Goal: Check status: Check status

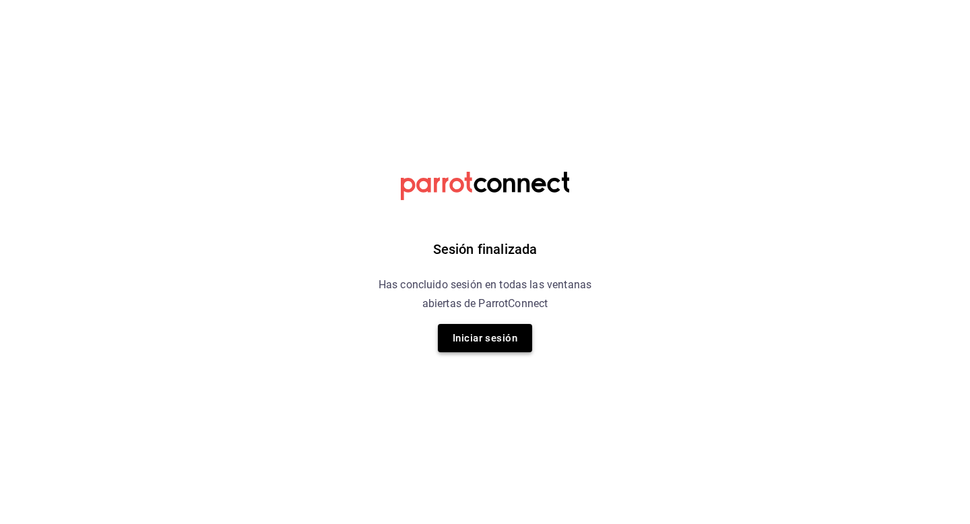
click at [487, 332] on button "Iniciar sesión" at bounding box center [485, 338] width 94 height 28
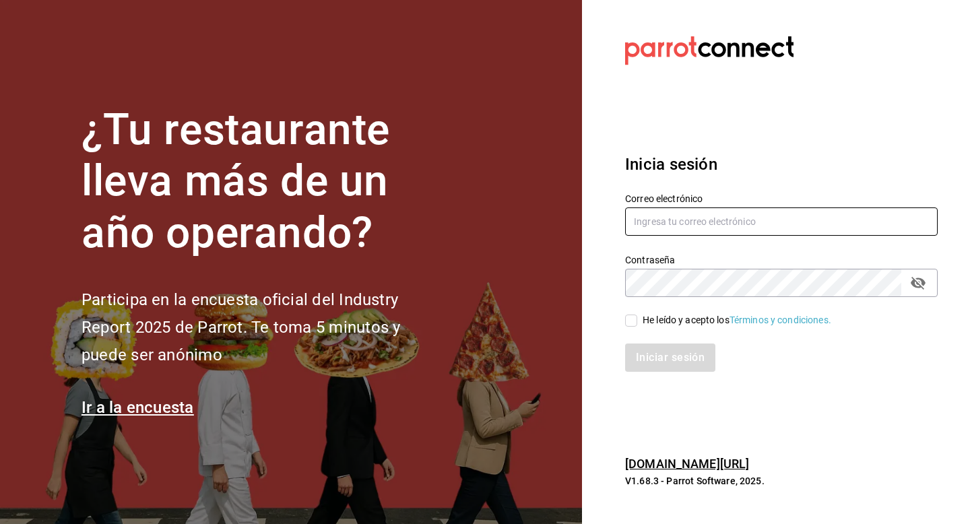
click at [654, 228] on input "text" at bounding box center [781, 222] width 313 height 28
type input "luisart2107@gmail.com"
click at [637, 315] on span "He leído y acepto los Términos y condiciones." at bounding box center [734, 320] width 194 height 14
click at [637, 315] on input "He leído y acepto los Términos y condiciones." at bounding box center [631, 321] width 12 height 12
checkbox input "true"
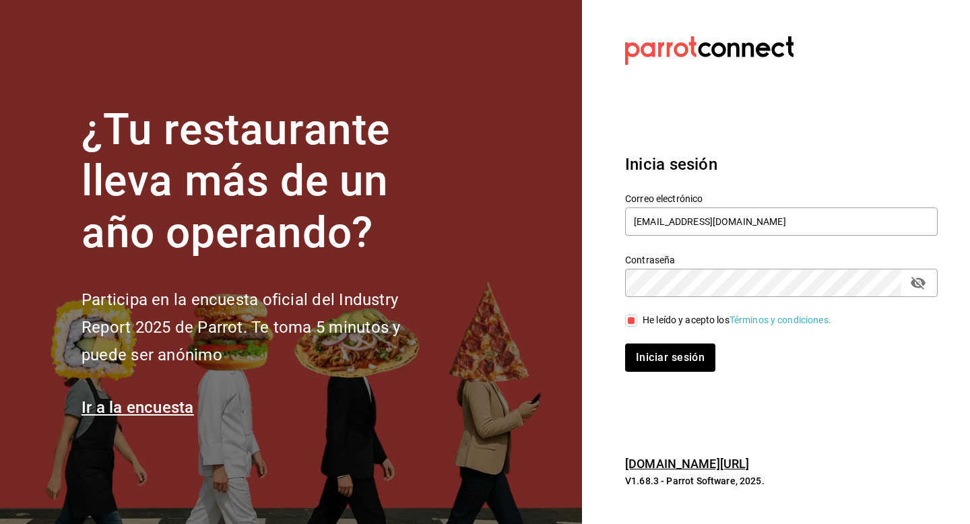
click at [642, 343] on div "Iniciar sesión" at bounding box center [773, 349] width 329 height 44
click at [648, 356] on button "Iniciar sesión" at bounding box center [671, 358] width 92 height 28
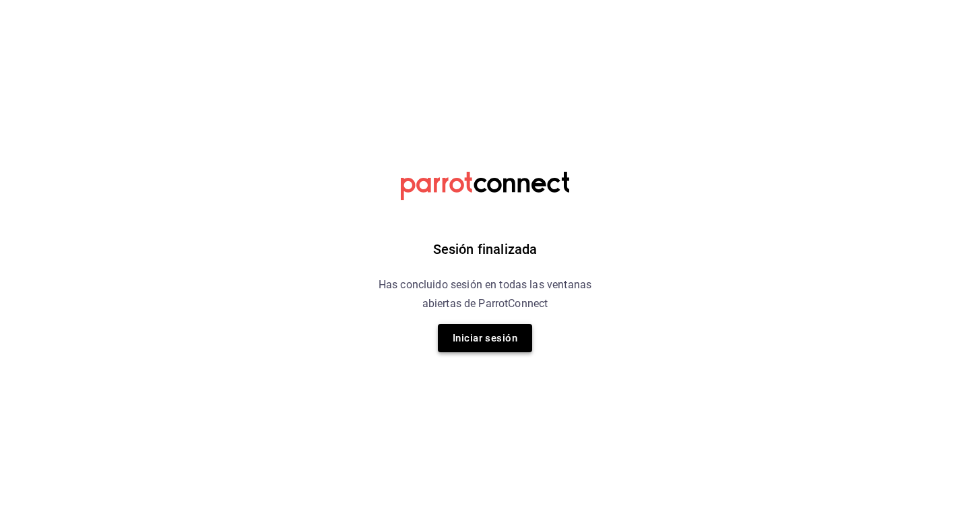
click at [479, 344] on button "Iniciar sesión" at bounding box center [485, 338] width 94 height 28
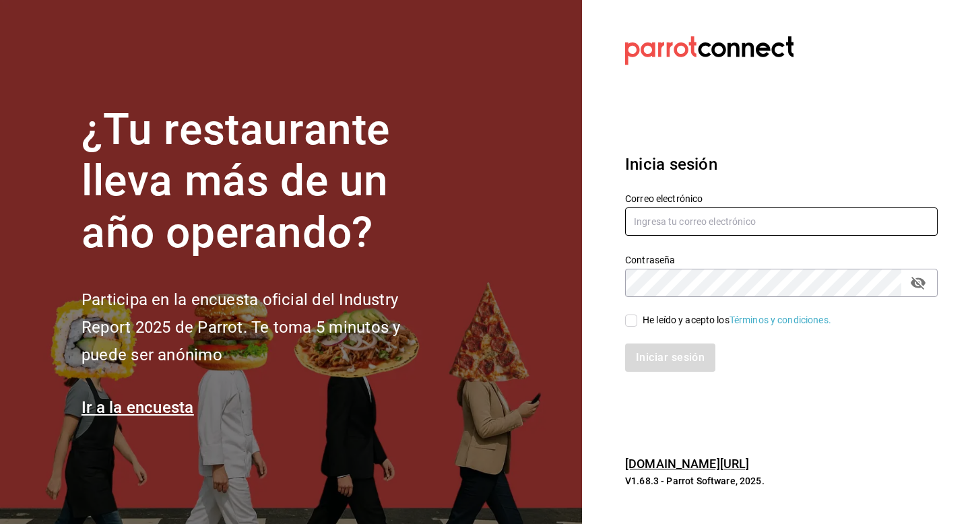
click at [680, 217] on input "text" at bounding box center [781, 222] width 313 height 28
type input "luisart2107@gmail.com"
click at [633, 313] on label "He leído y acepto los Términos y condiciones." at bounding box center [728, 320] width 206 height 14
click at [633, 315] on input "He leído y acepto los Términos y condiciones." at bounding box center [631, 321] width 12 height 12
checkbox input "true"
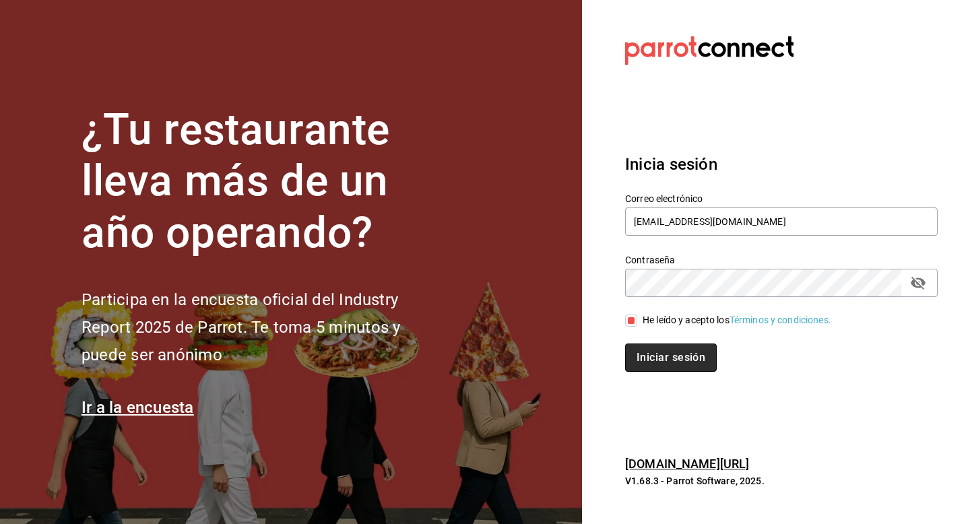
click at [649, 352] on button "Iniciar sesión" at bounding box center [671, 358] width 92 height 28
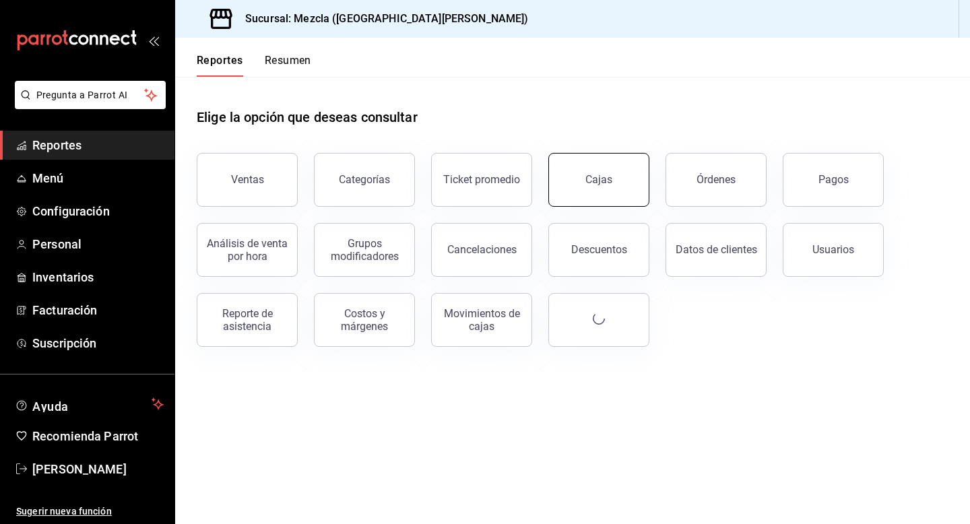
click at [576, 181] on button "Cajas" at bounding box center [598, 180] width 101 height 54
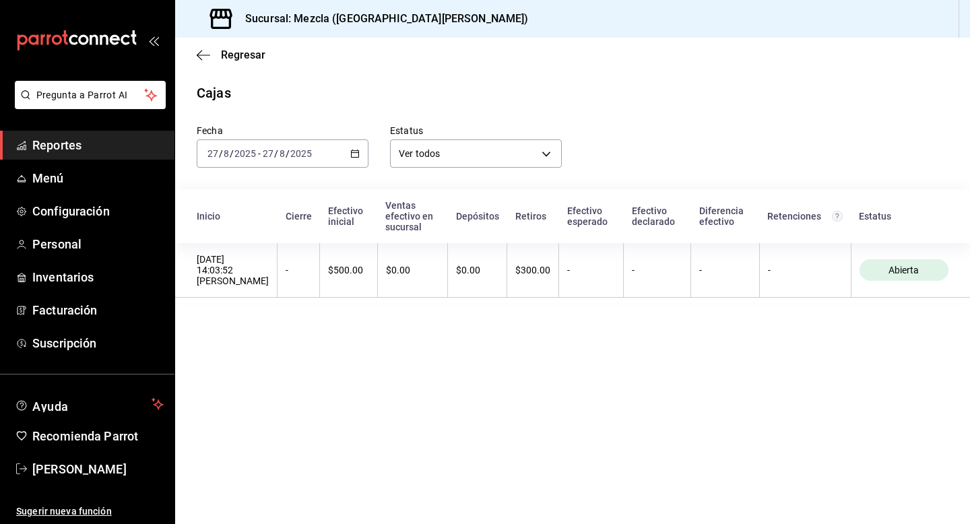
click at [344, 160] on div "[DATE] [DATE] - [DATE] [DATE]" at bounding box center [283, 153] width 172 height 28
click at [269, 223] on span "Ayer" at bounding box center [260, 225] width 104 height 14
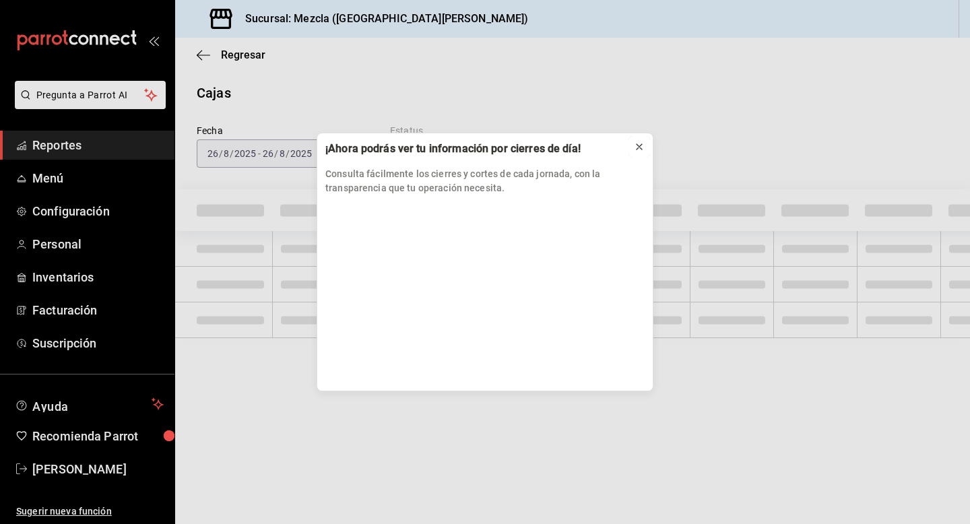
click at [643, 145] on icon at bounding box center [639, 146] width 11 height 11
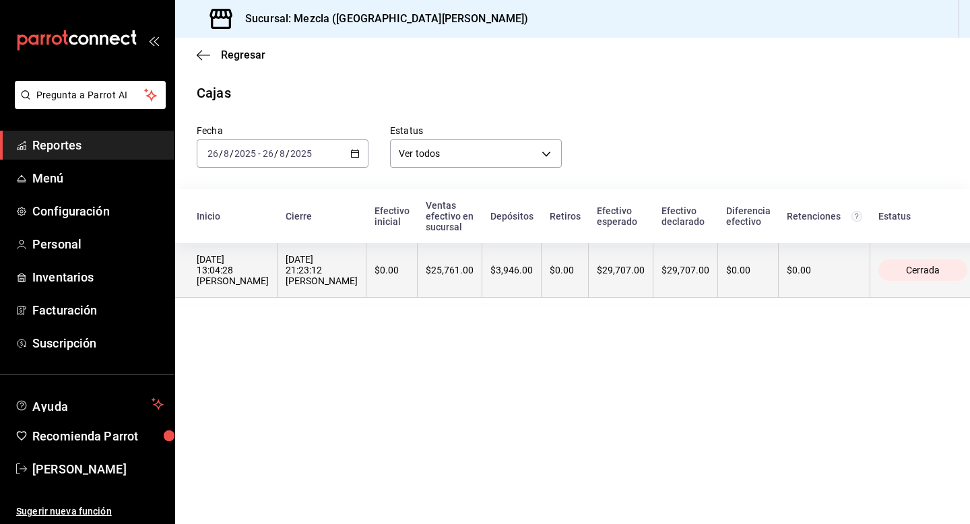
click at [431, 256] on th "$25,761.00" at bounding box center [450, 270] width 65 height 55
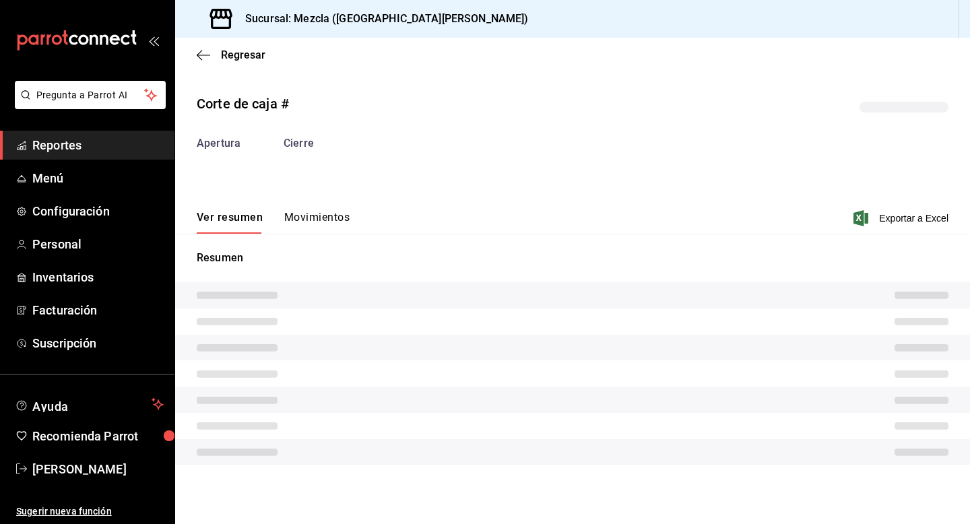
click at [339, 217] on button "Movimientos" at bounding box center [316, 222] width 65 height 23
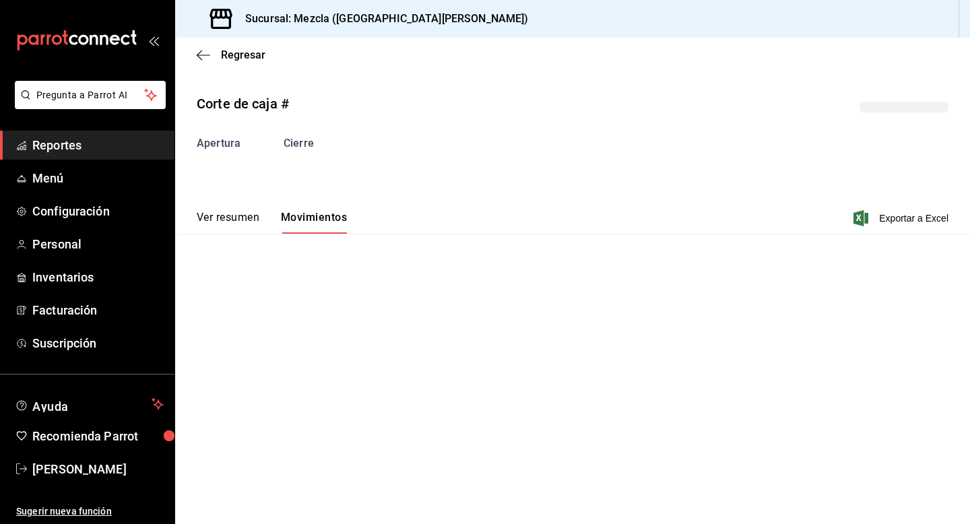
click at [243, 215] on button "Ver resumen" at bounding box center [228, 222] width 63 height 23
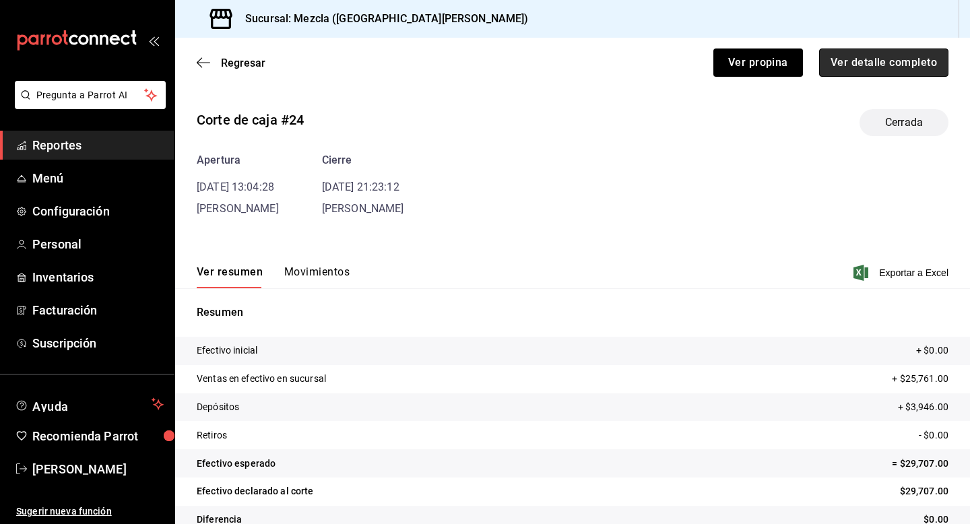
click at [821, 73] on button "Ver detalle completo" at bounding box center [883, 63] width 129 height 28
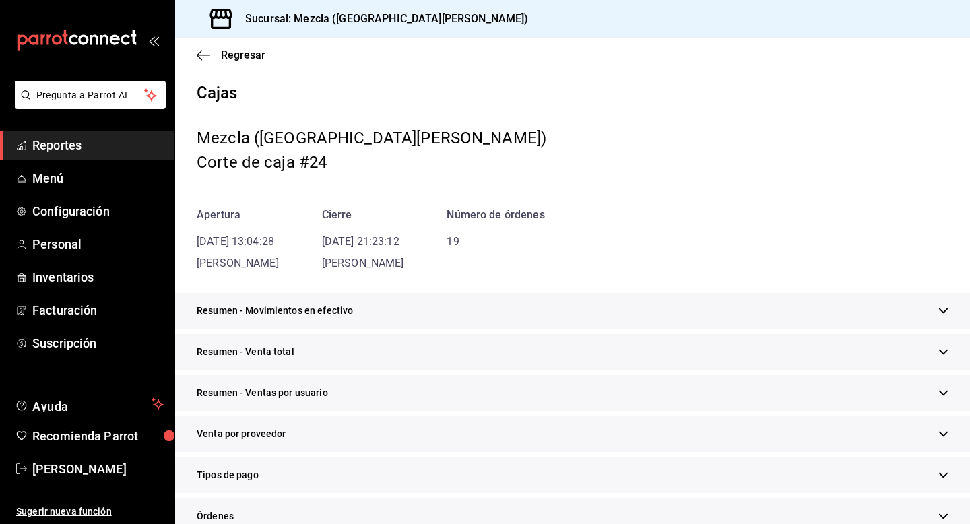
scroll to position [355, 0]
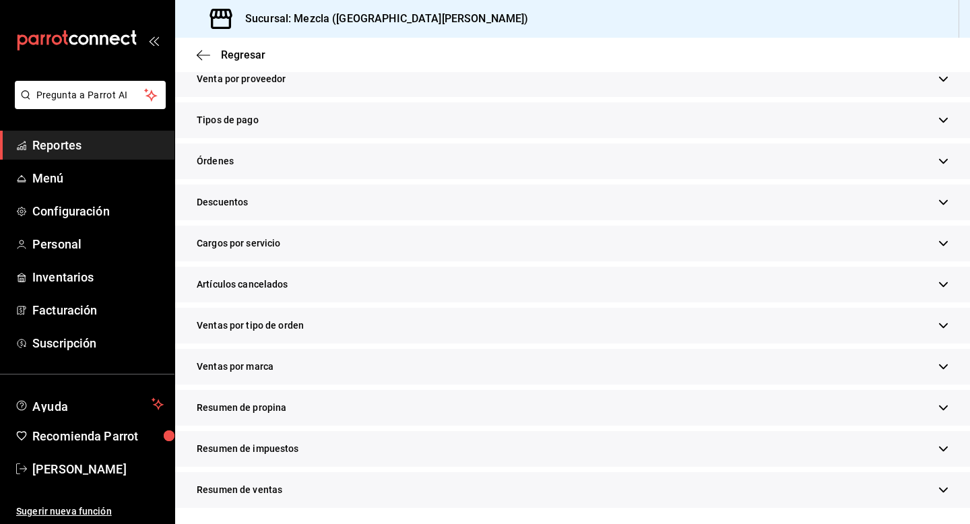
click at [499, 401] on div "Resumen de propina" at bounding box center [572, 408] width 795 height 36
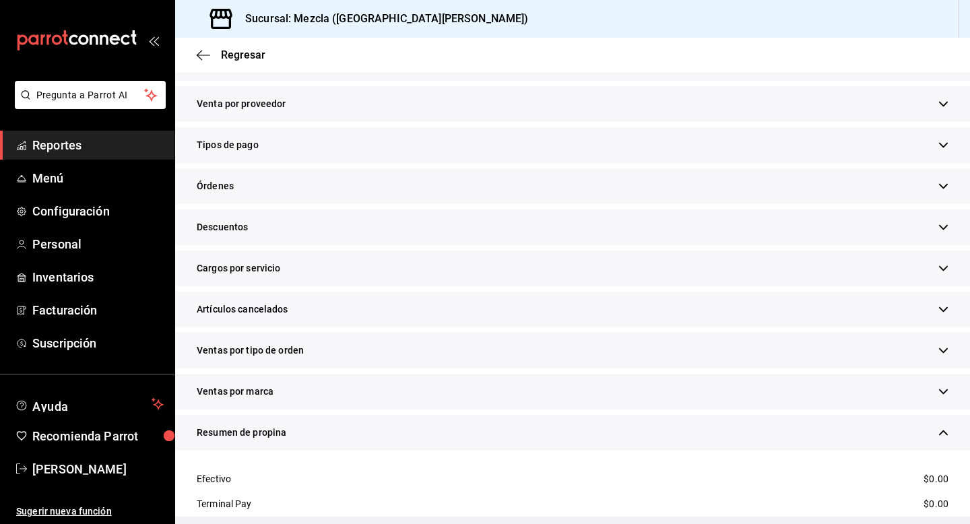
scroll to position [0, 0]
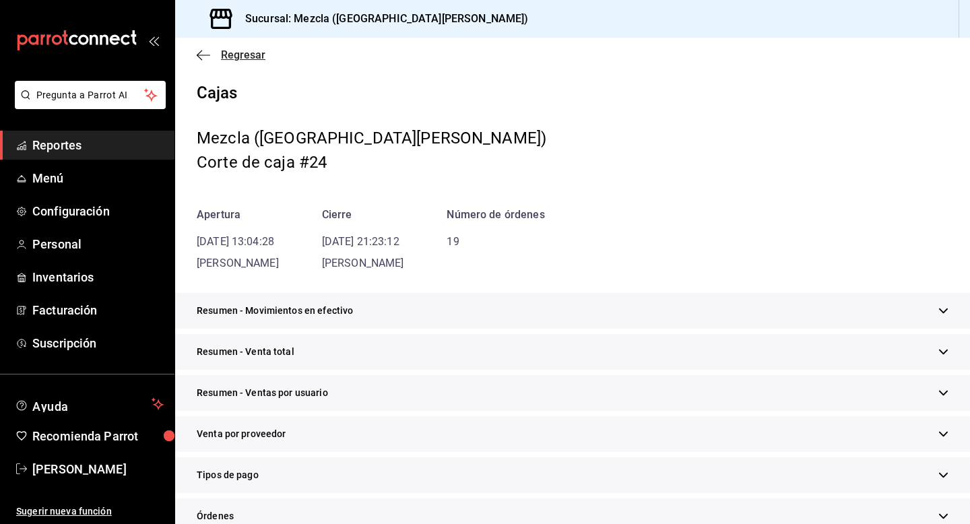
click at [202, 57] on icon "button" at bounding box center [203, 55] width 13 height 12
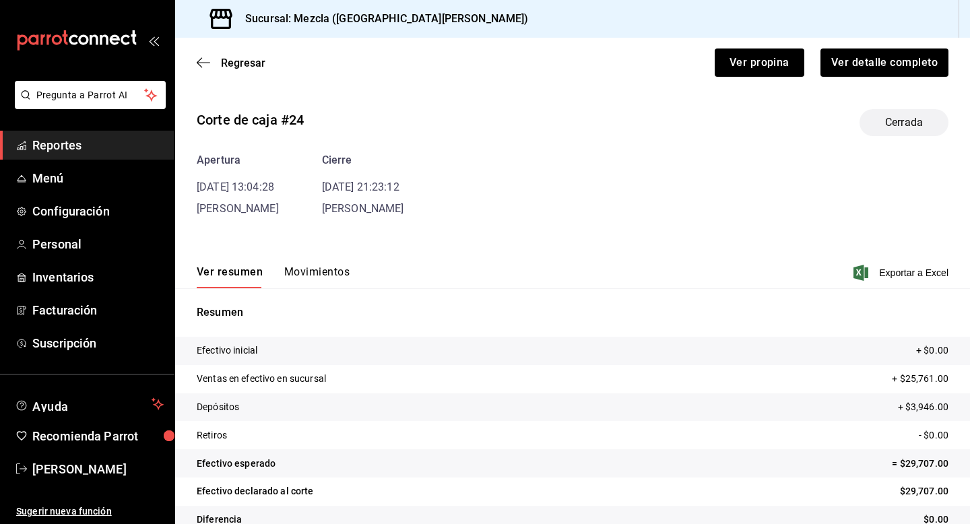
click at [348, 284] on button "Movimientos" at bounding box center [316, 276] width 65 height 23
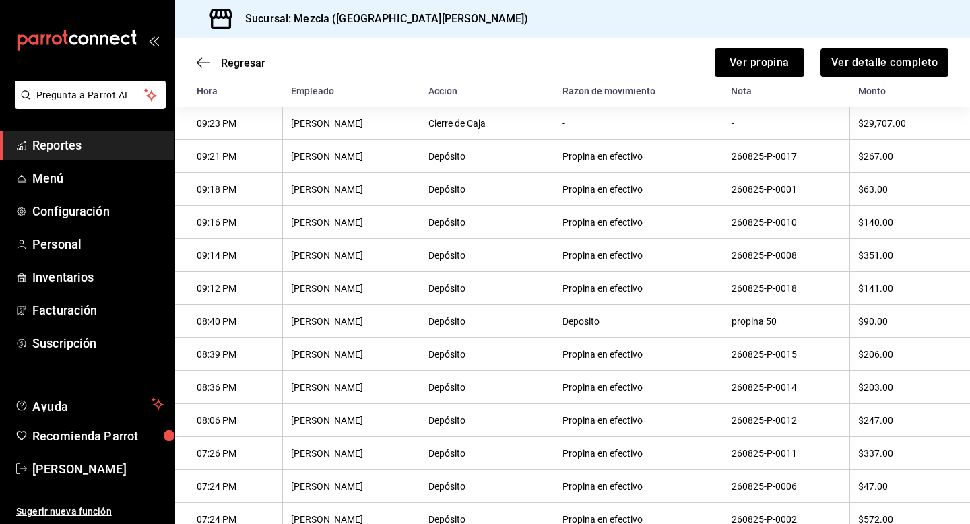
scroll to position [214, 0]
click at [604, 144] on th "Propina en efectivo" at bounding box center [639, 155] width 168 height 33
click at [610, 150] on th "Propina en efectivo" at bounding box center [639, 155] width 168 height 33
click at [681, 179] on th "Propina en efectivo" at bounding box center [639, 188] width 168 height 33
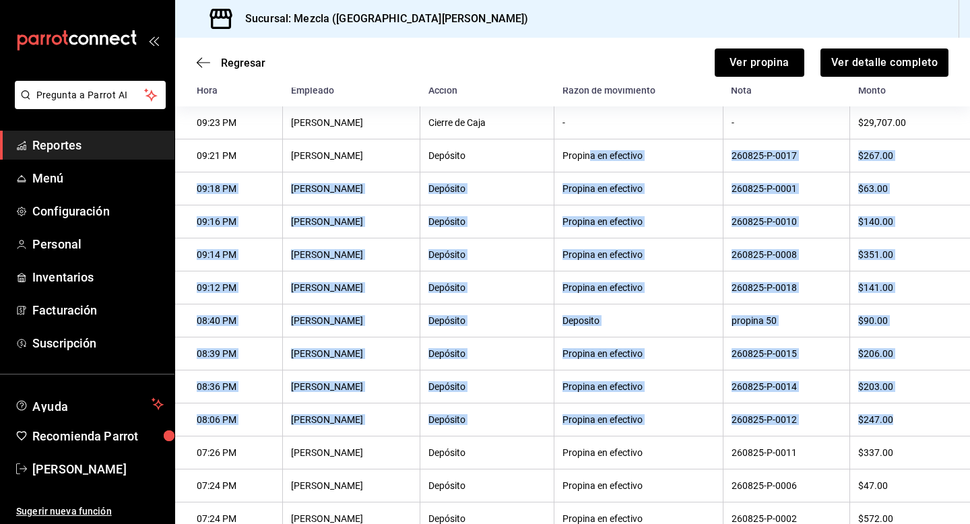
drag, startPoint x: 578, startPoint y: 152, endPoint x: 862, endPoint y: 431, distance: 398.3
click at [863, 431] on tbody "09:23 PM [PERSON_NAME] de Caja - - $29,707.00 09:21 PM [PERSON_NAME] Propina en…" at bounding box center [572, 403] width 795 height 594
click at [862, 431] on th "$247.00" at bounding box center [910, 420] width 120 height 33
